Goal: Transaction & Acquisition: Purchase product/service

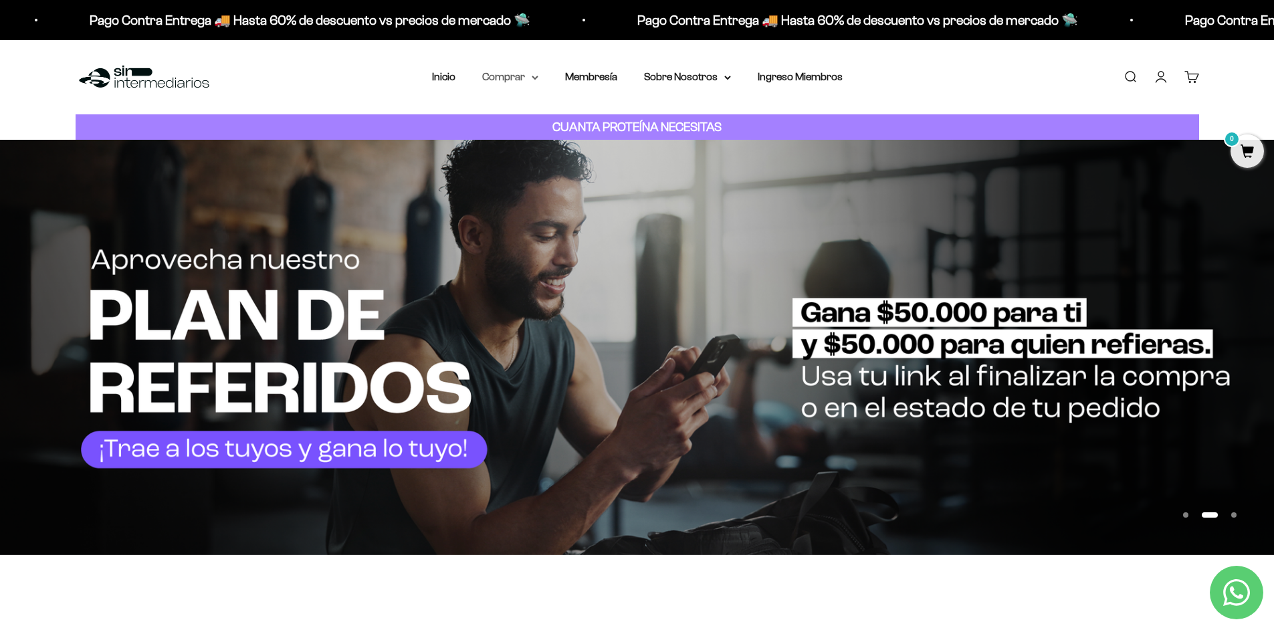
click at [518, 85] on summary "Comprar" at bounding box center [510, 76] width 56 height 17
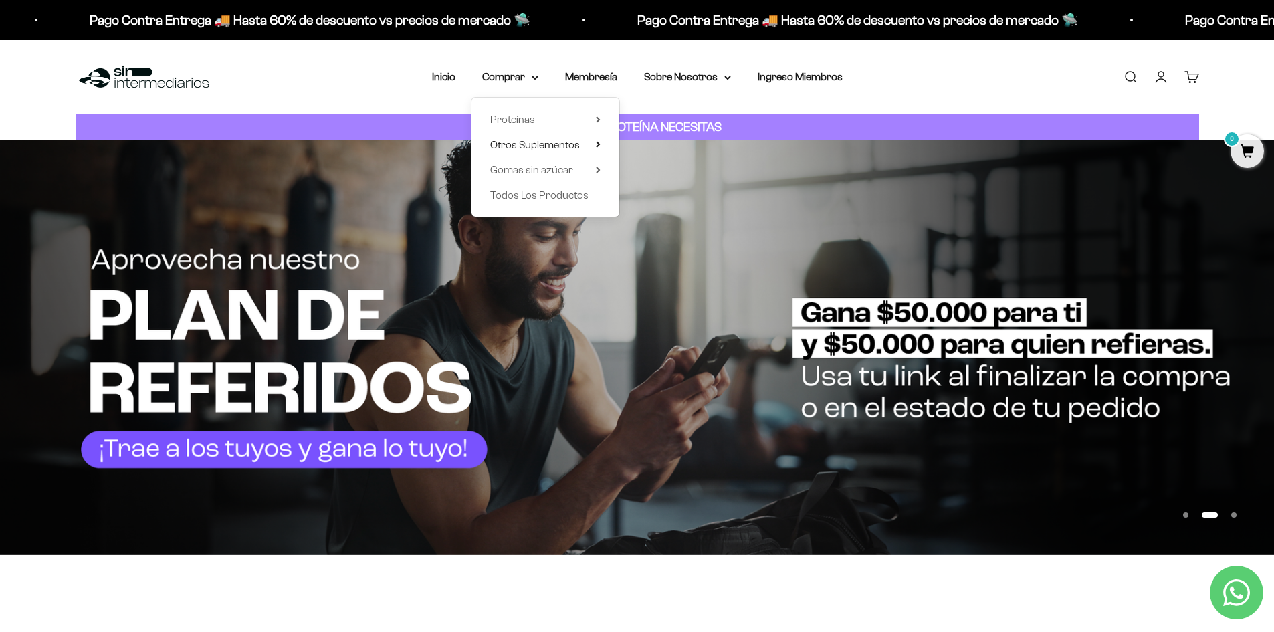
click at [538, 146] on span "Otros Suplementos" at bounding box center [535, 144] width 90 height 11
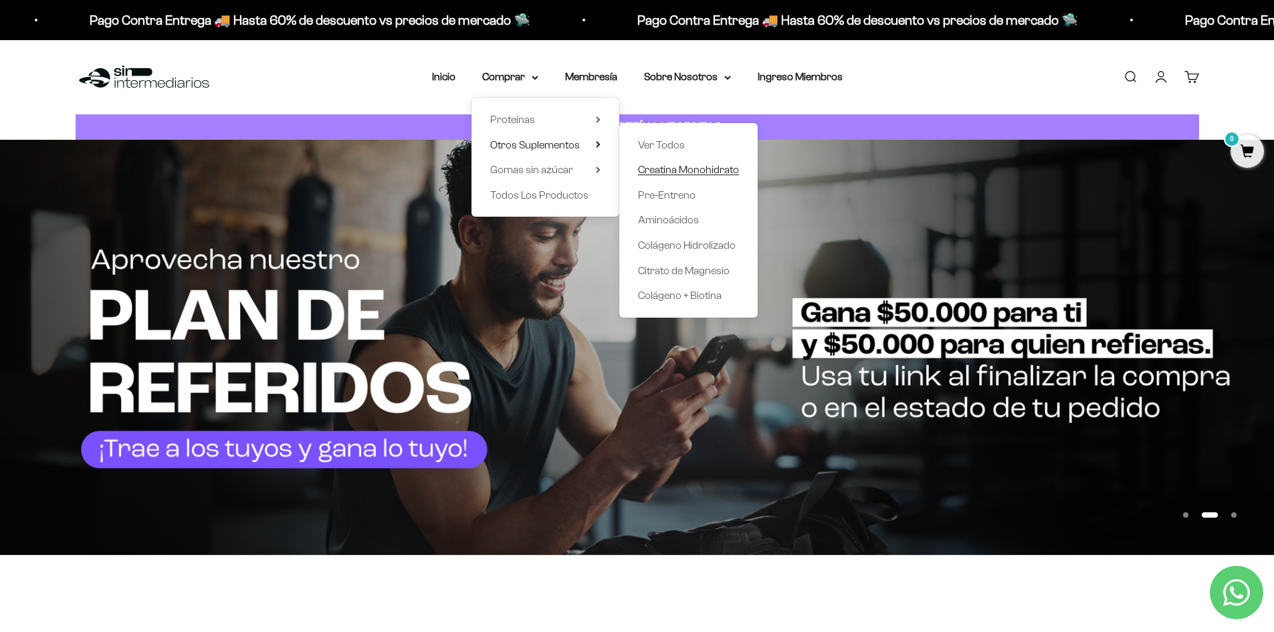
click at [685, 172] on span "Creatina Monohidrato" at bounding box center [688, 169] width 101 height 11
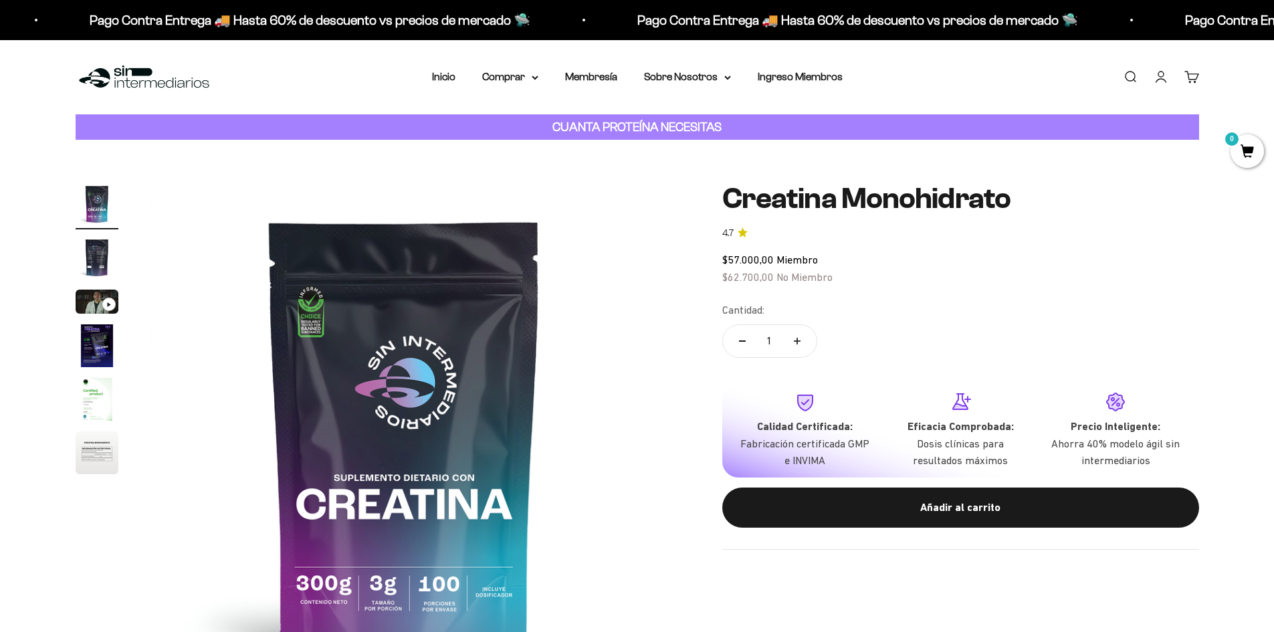
click at [799, 342] on icon "Aumentar cantidad" at bounding box center [797, 341] width 7 height 7
type input "2"
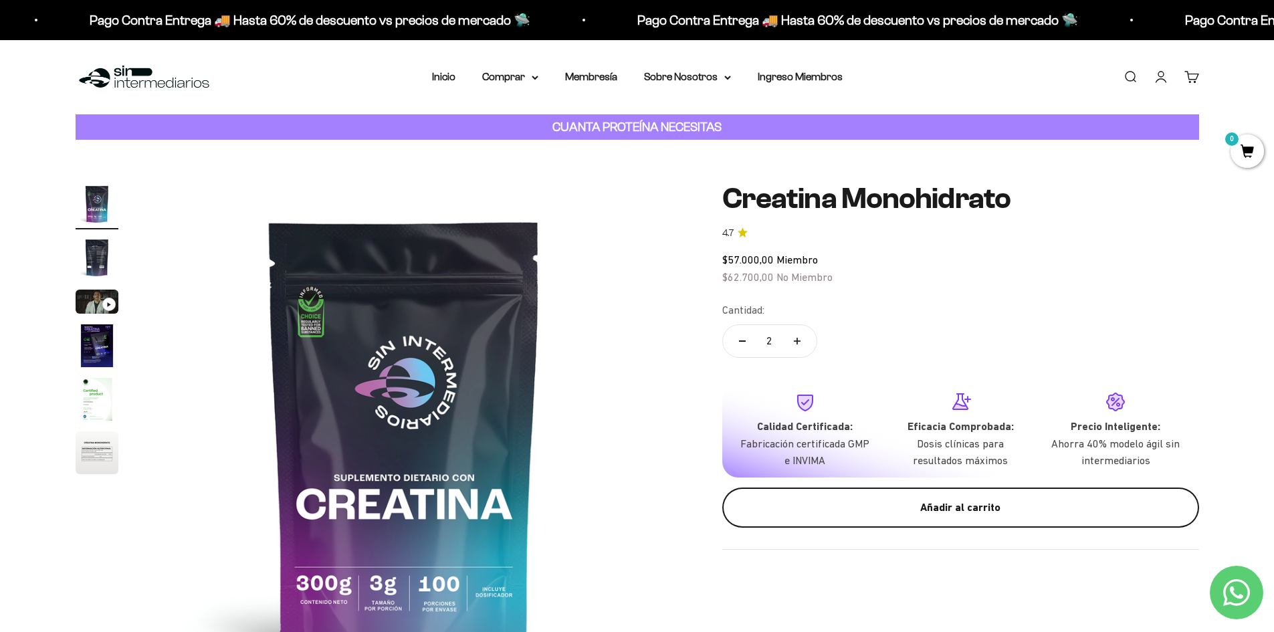
click at [938, 514] on div "Añadir al carrito" at bounding box center [960, 507] width 423 height 17
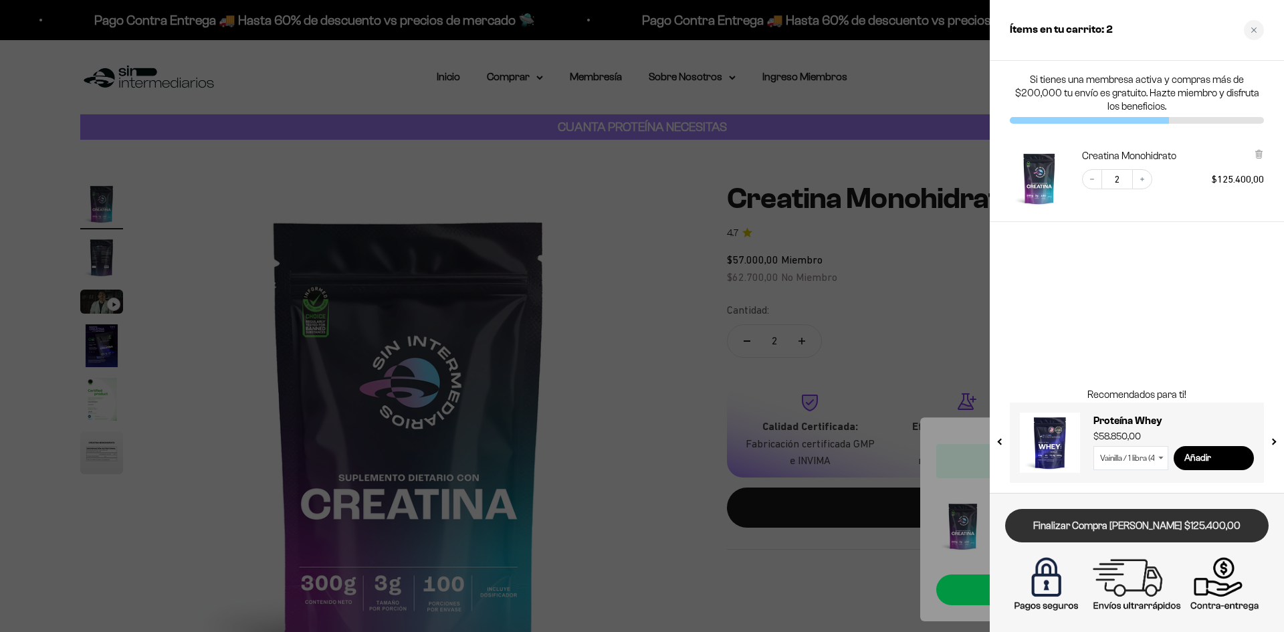
click at [1164, 525] on link "Finalizar Compra [PERSON_NAME] $125.400,00" at bounding box center [1136, 526] width 263 height 34
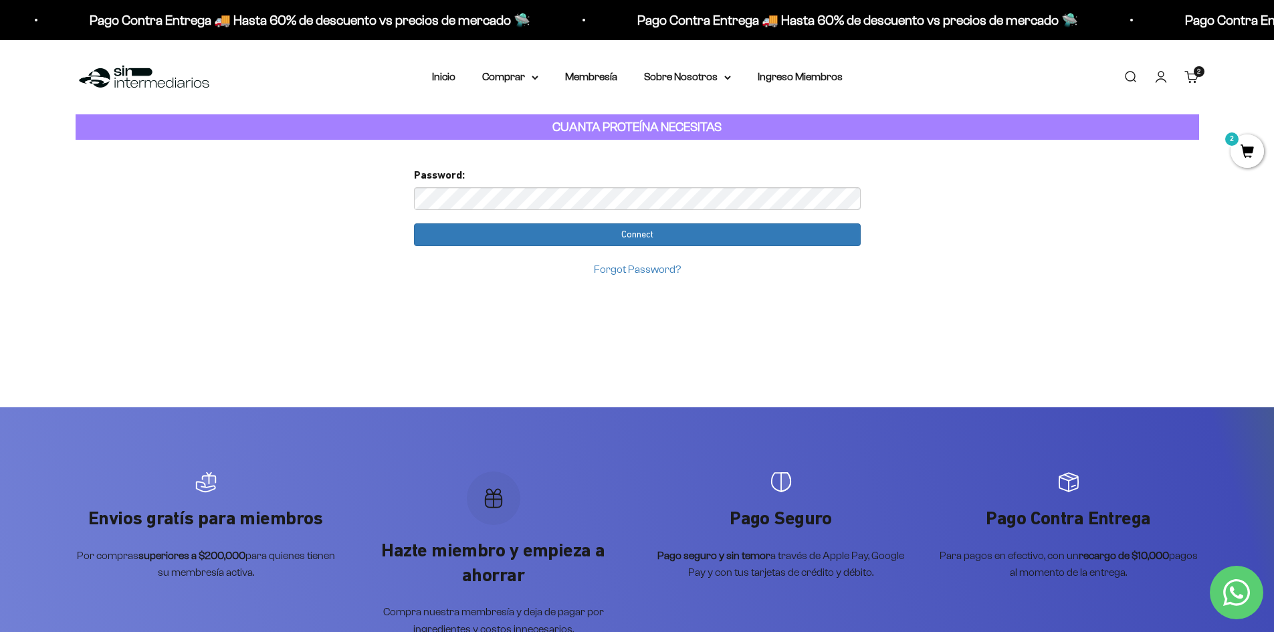
click at [1184, 75] on link "Carrito 2 artículos 2" at bounding box center [1191, 77] width 15 height 15
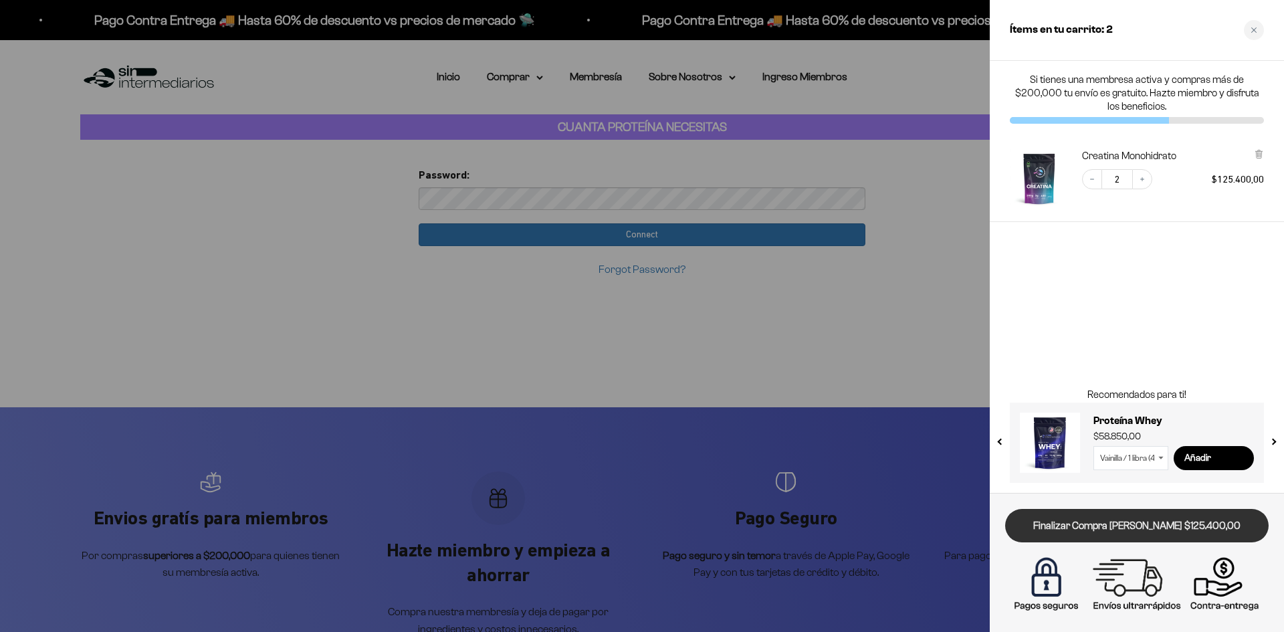
click at [1192, 529] on link "Finalizar Compra [PERSON_NAME] $125.400,00" at bounding box center [1136, 526] width 263 height 34
